Goal: Transaction & Acquisition: Purchase product/service

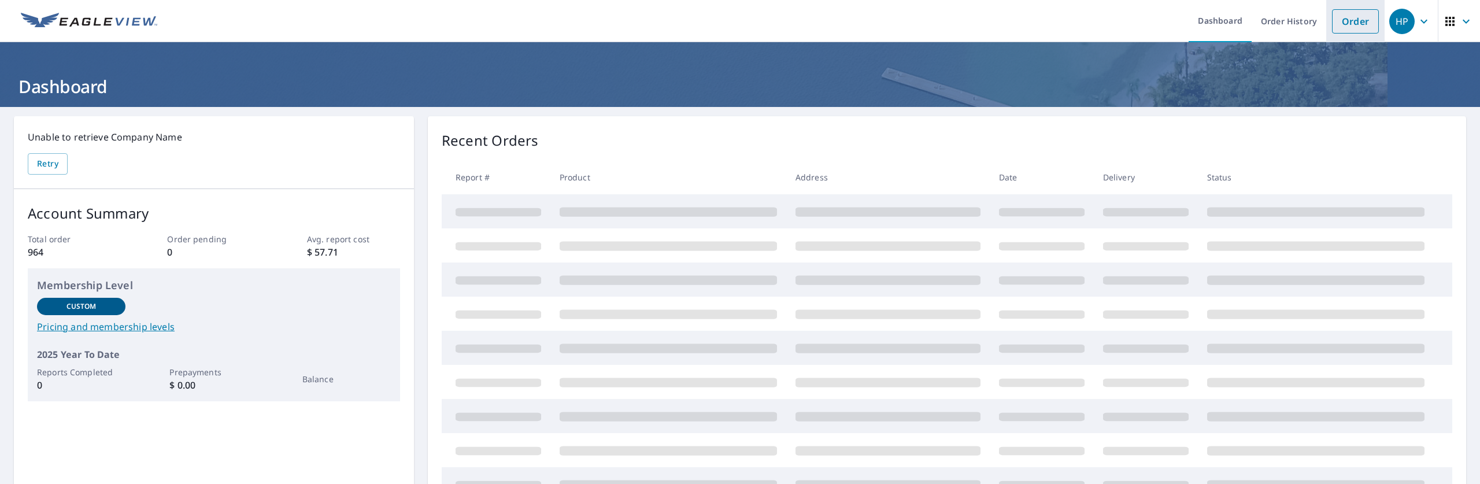
click at [1334, 26] on link "Order" at bounding box center [1355, 21] width 47 height 24
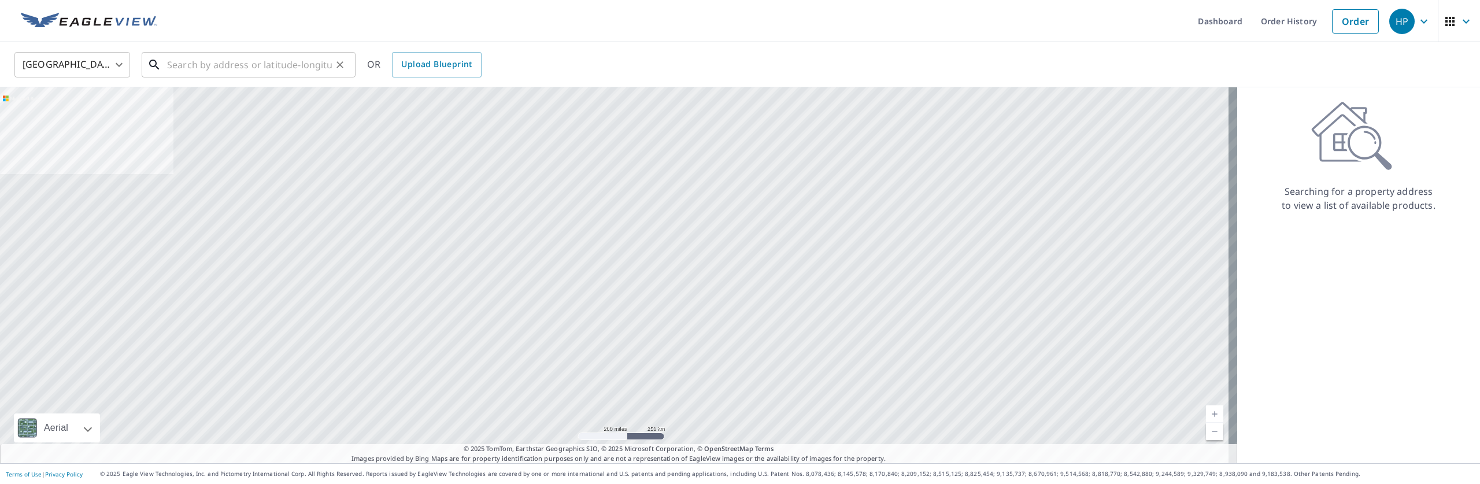
click at [216, 62] on input "text" at bounding box center [249, 65] width 165 height 32
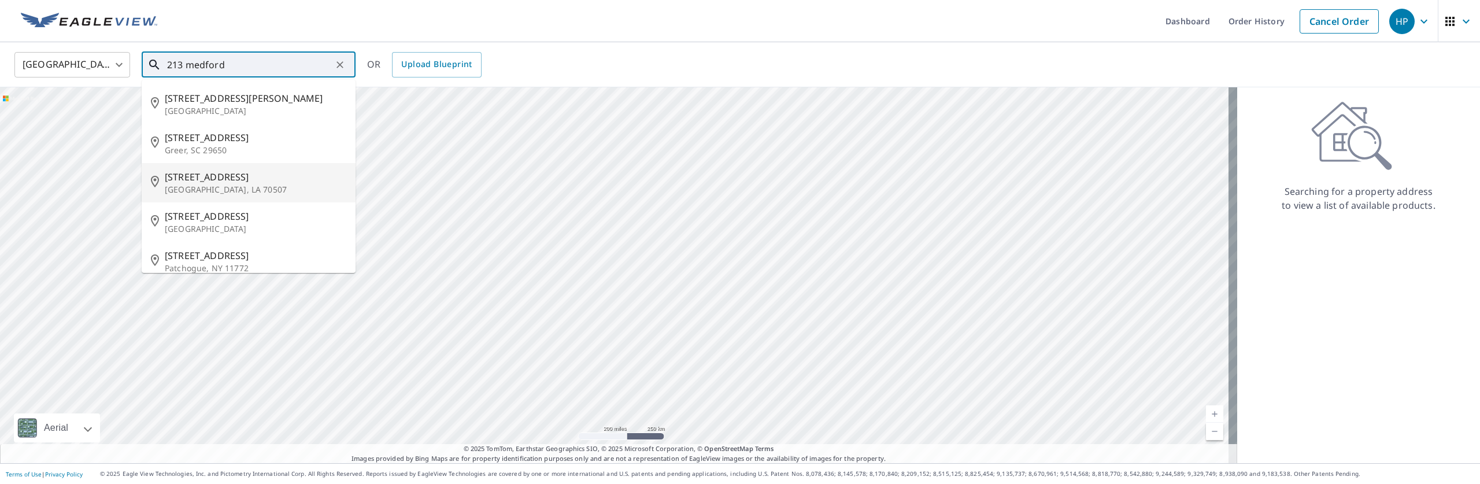
click at [190, 168] on li "[STREET_ADDRESS][PERSON_NAME]" at bounding box center [249, 182] width 214 height 39
type input "[STREET_ADDRESS][PERSON_NAME]"
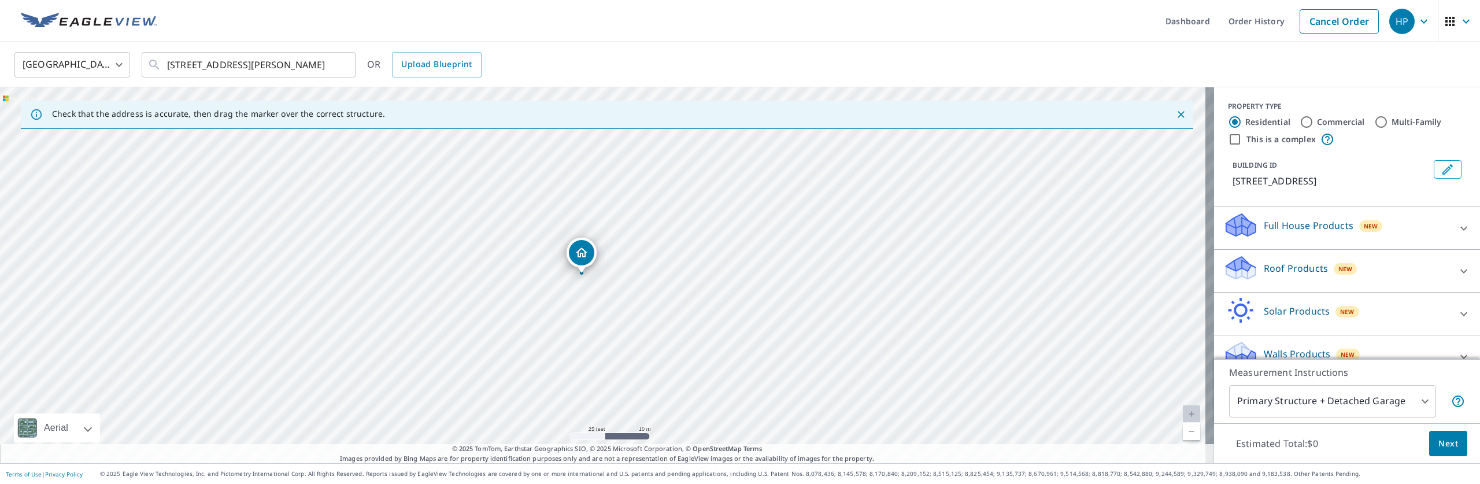
drag, startPoint x: 604, startPoint y: 257, endPoint x: 581, endPoint y: 258, distance: 22.6
click at [1418, 401] on body "HP HP Dashboard Order History Cancel Order HP [GEOGRAPHIC_DATA] [GEOGRAPHIC_DAT…" at bounding box center [740, 242] width 1480 height 484
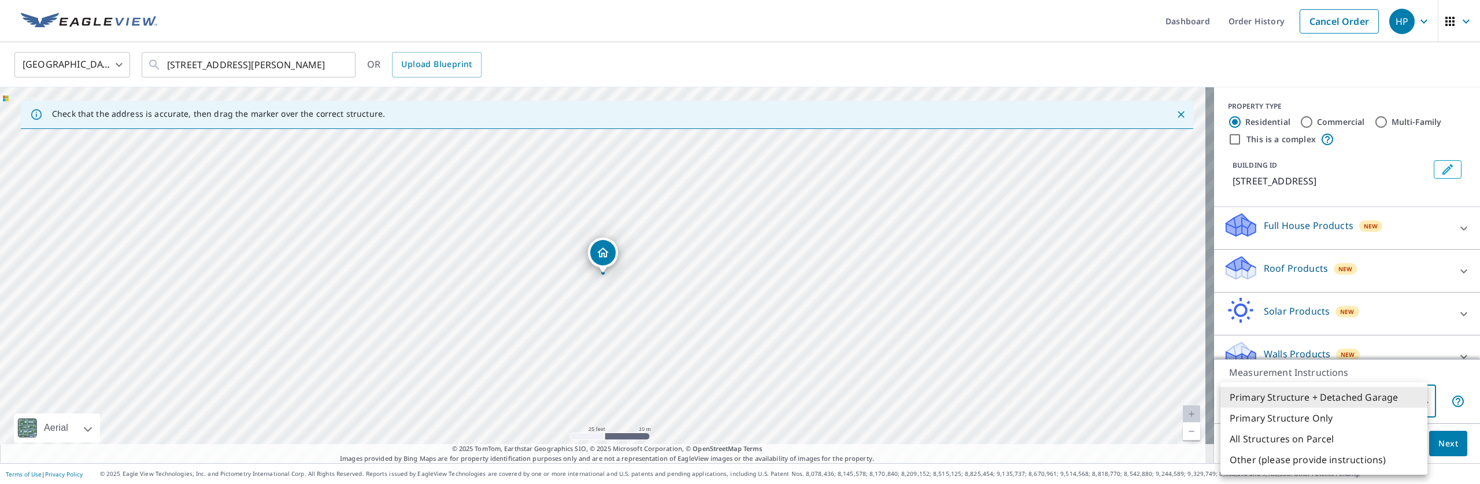
click at [1330, 437] on li "All Structures on Parcel" at bounding box center [1323, 438] width 207 height 21
type input "3"
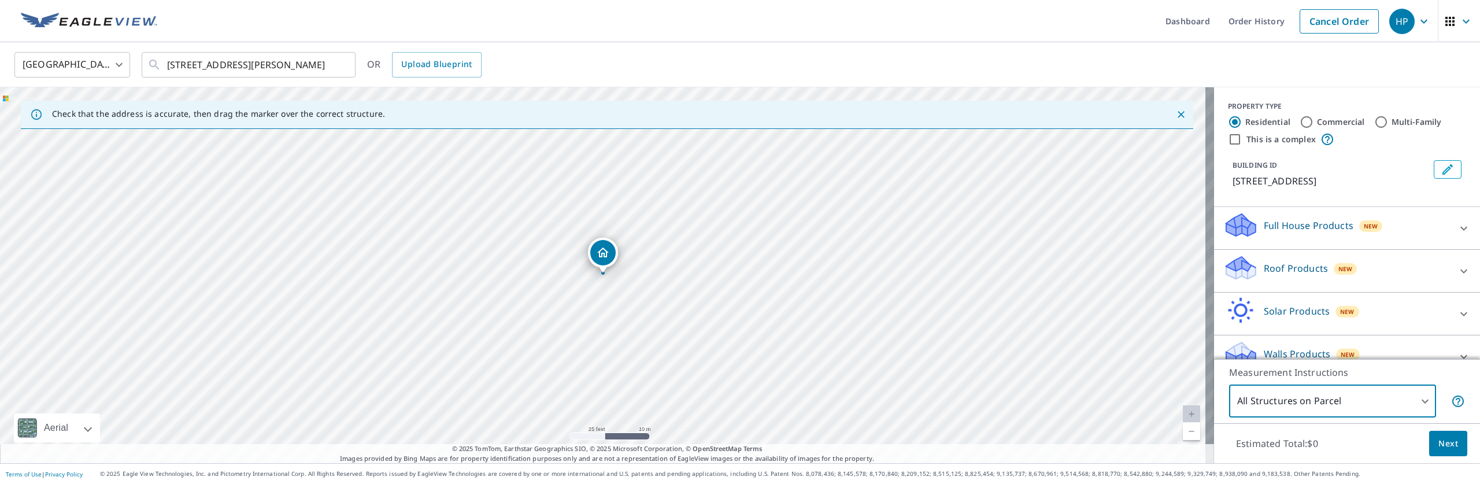
click at [1429, 438] on button "Next" at bounding box center [1448, 444] width 38 height 26
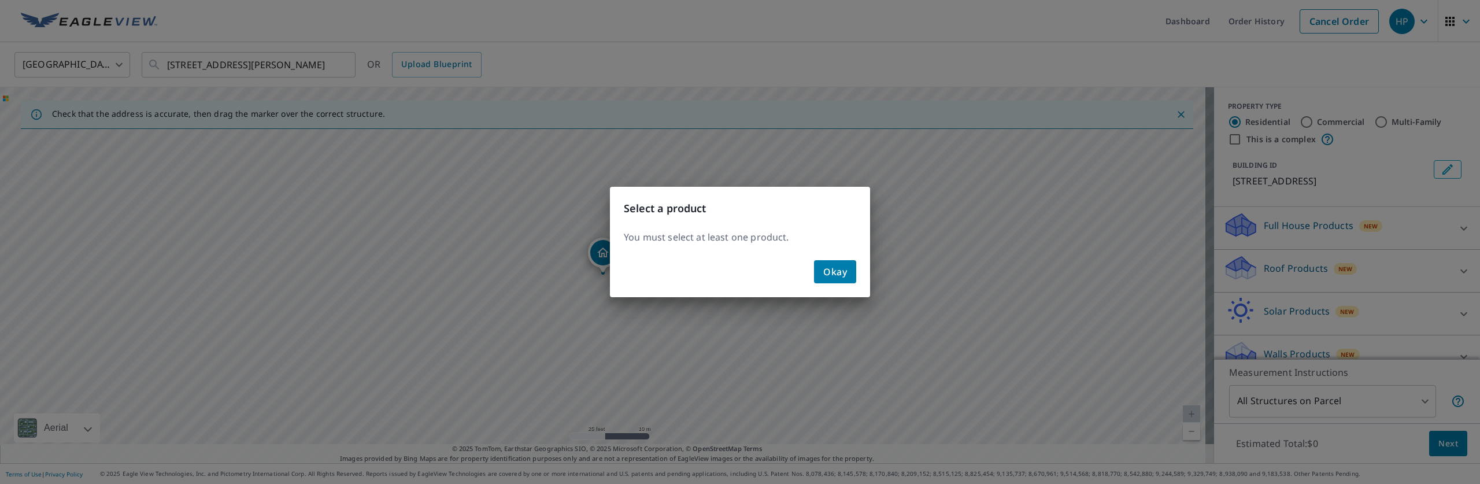
click at [822, 268] on button "Okay" at bounding box center [835, 271] width 42 height 23
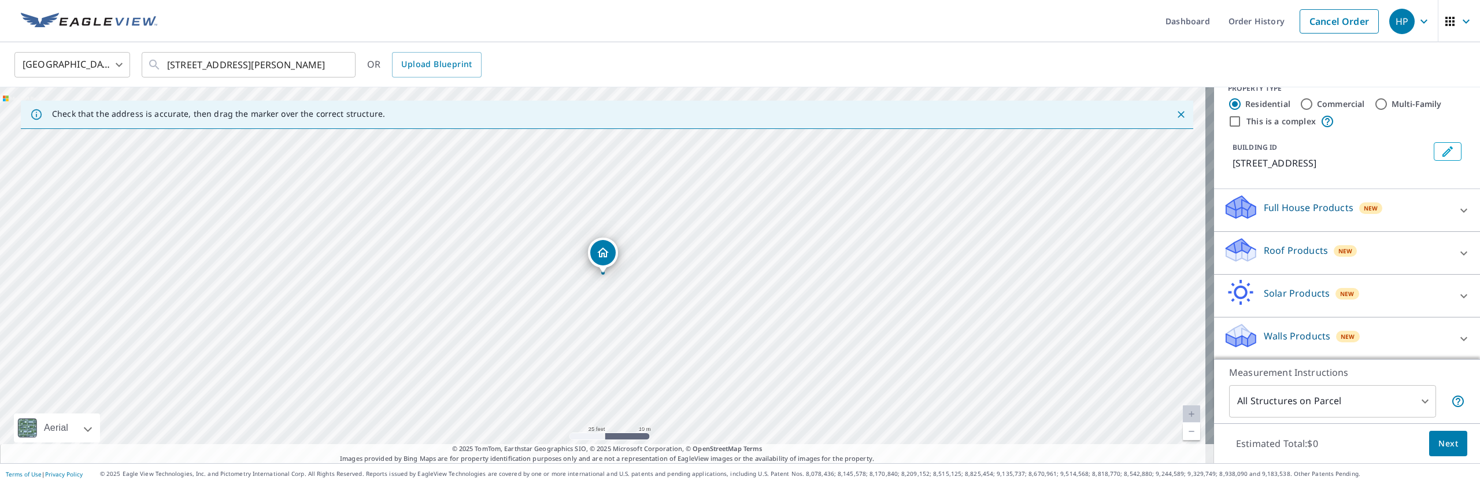
scroll to position [19, 0]
click at [1290, 245] on p "Roof Products" at bounding box center [1296, 250] width 64 height 14
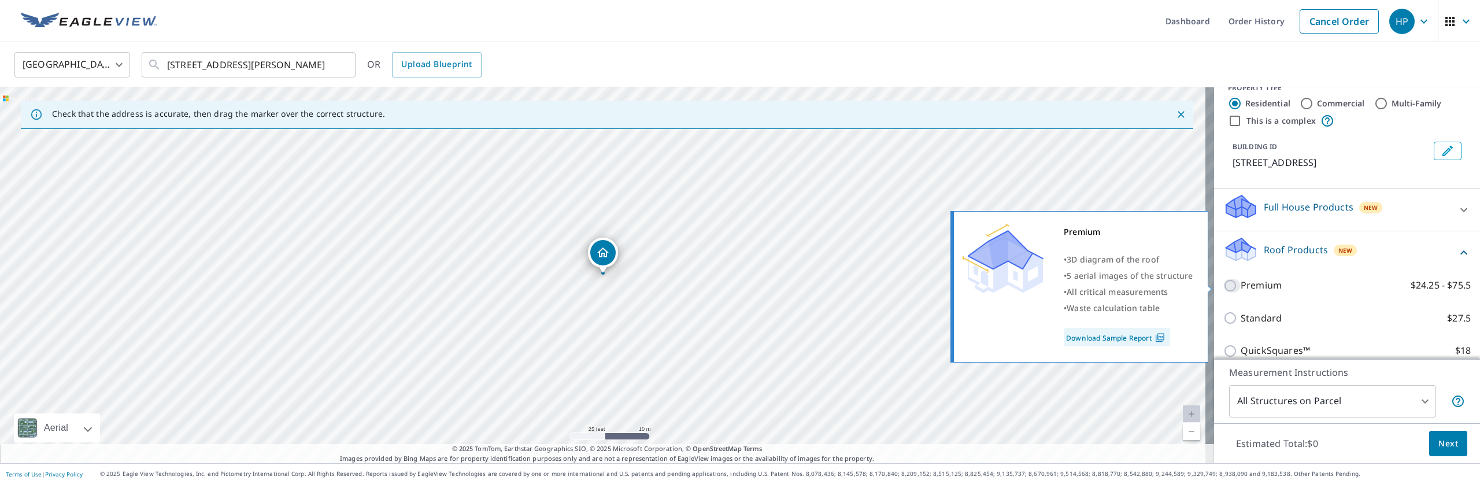
click at [1223, 284] on input "Premium $24.25 - $75.5" at bounding box center [1231, 286] width 17 height 14
checkbox input "true"
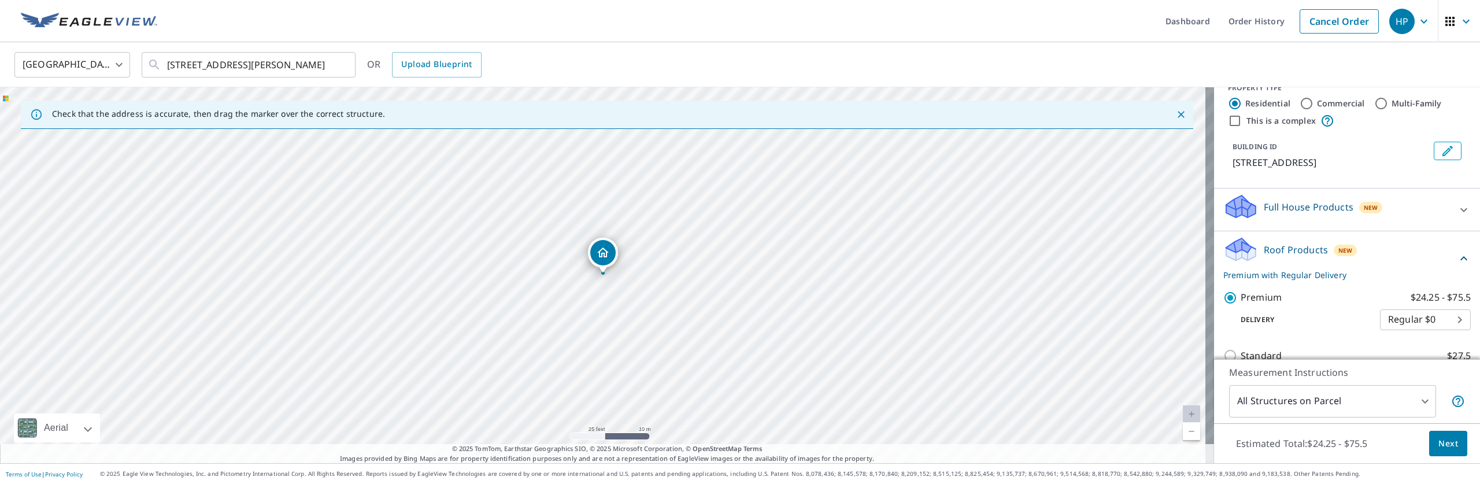
click at [1438, 439] on span "Next" at bounding box center [1448, 443] width 20 height 14
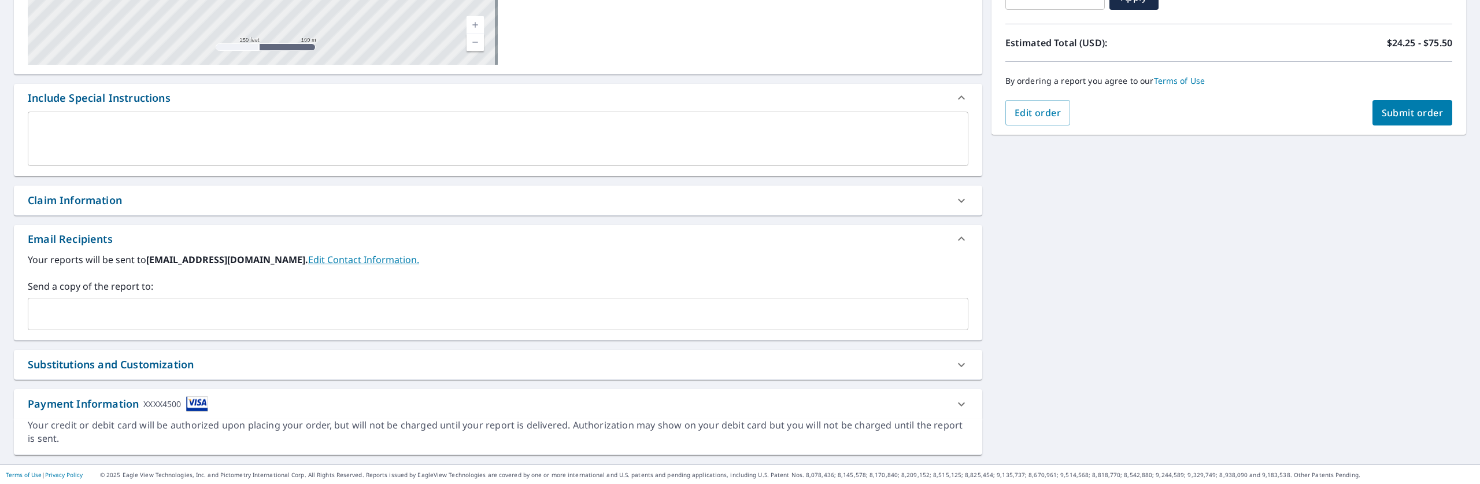
scroll to position [235, 0]
click at [201, 364] on div "Substitutions and Customization" at bounding box center [488, 364] width 920 height 16
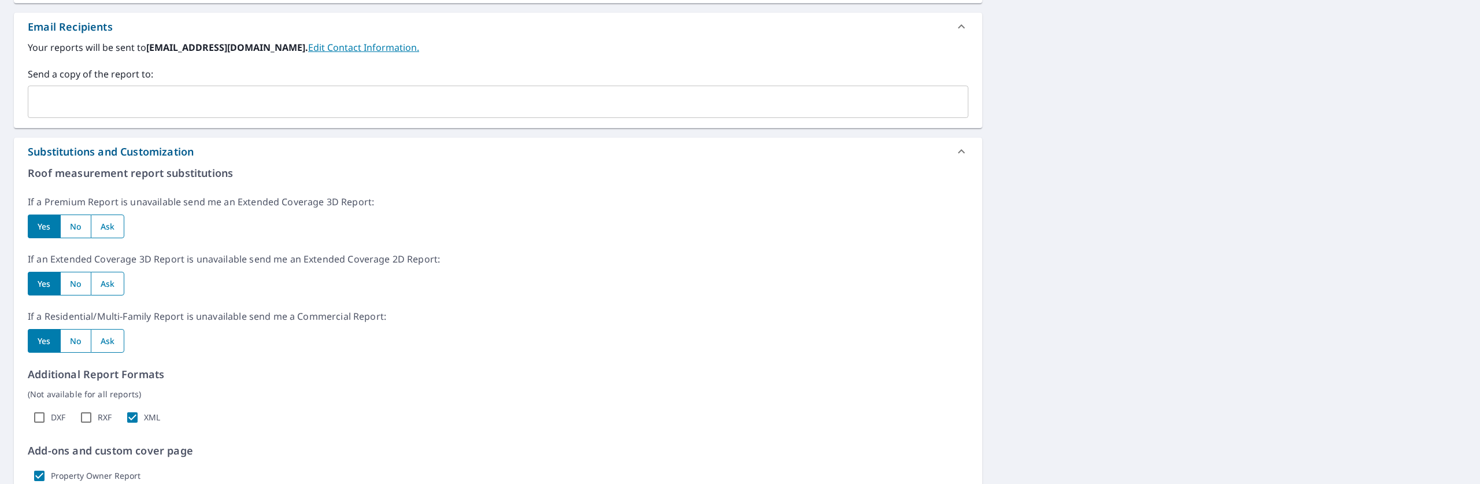
scroll to position [449, 0]
click at [130, 408] on input "XML" at bounding box center [132, 415] width 23 height 23
checkbox input "false"
click at [41, 473] on input "Property Owner Report" at bounding box center [39, 473] width 23 height 23
checkbox input "false"
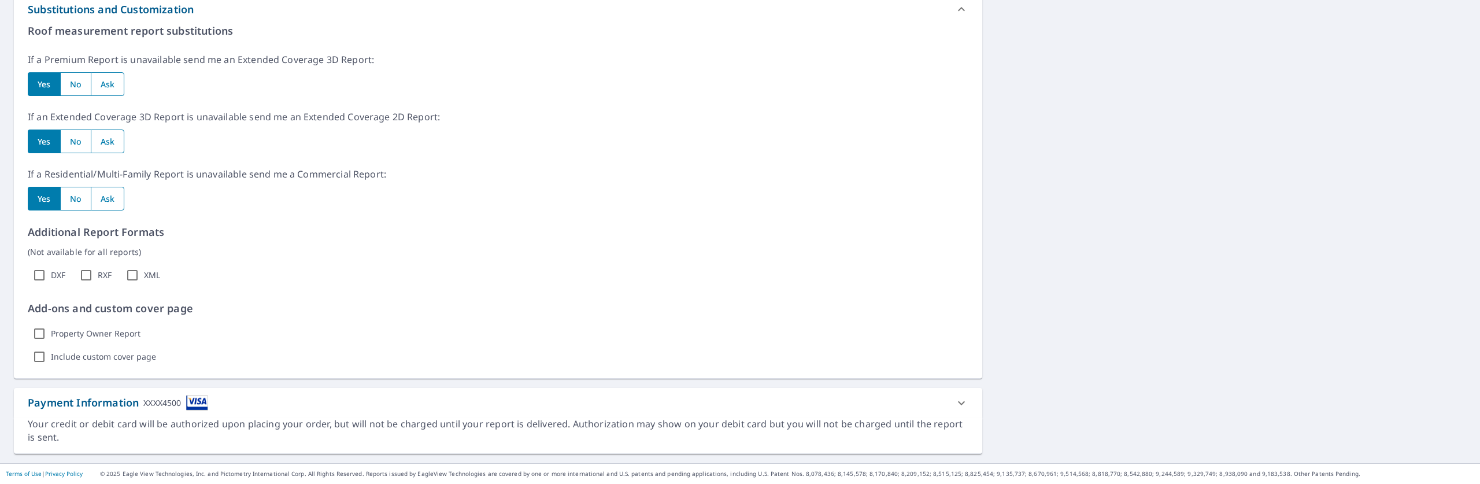
scroll to position [0, 0]
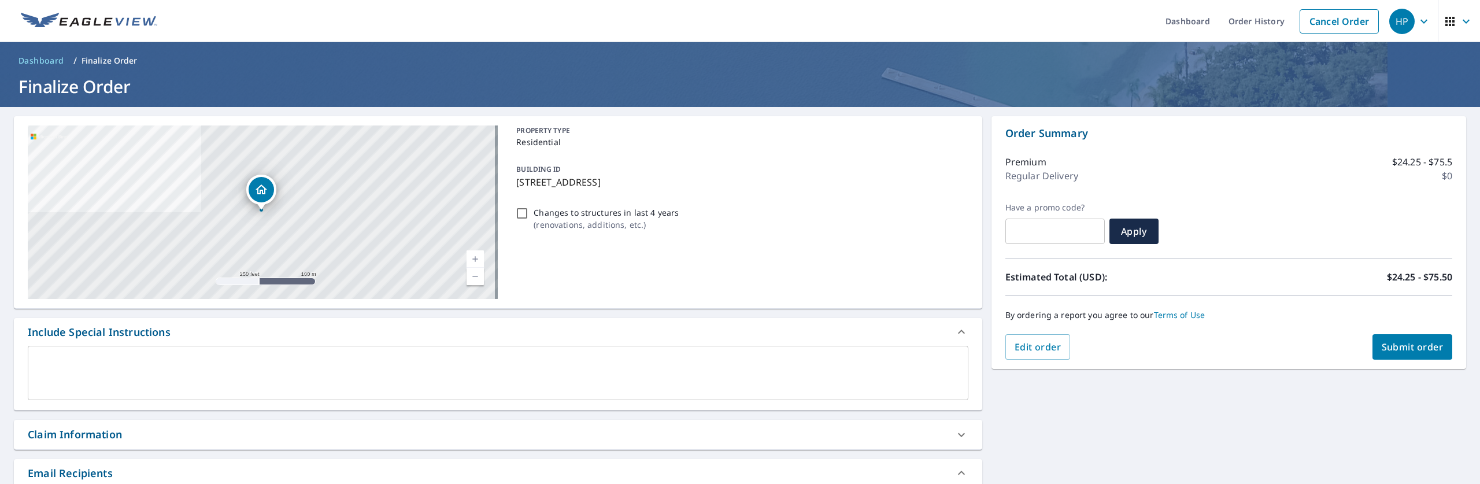
click at [1381, 339] on button "Submit order" at bounding box center [1412, 346] width 80 height 25
